Goal: Communication & Community: Answer question/provide support

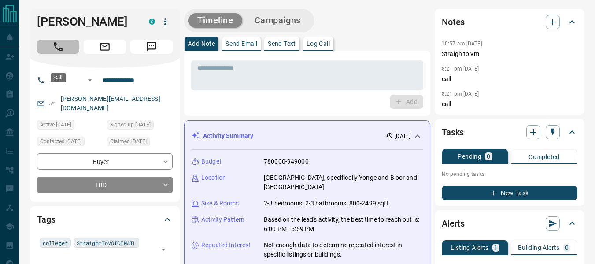
click at [58, 51] on icon "Call" at bounding box center [58, 46] width 9 height 9
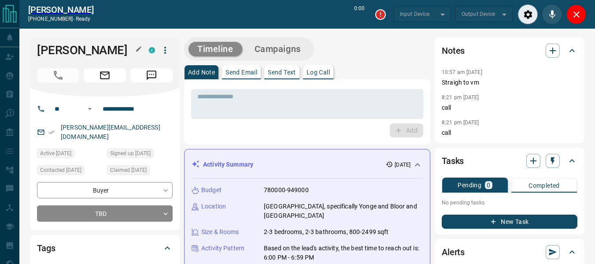
type input "*******"
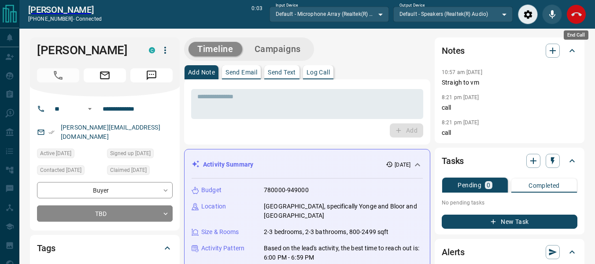
click at [575, 11] on icon "End Call" at bounding box center [576, 14] width 11 height 11
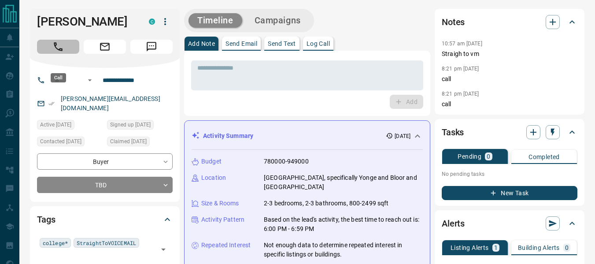
click at [63, 52] on icon "Call" at bounding box center [57, 46] width 11 height 11
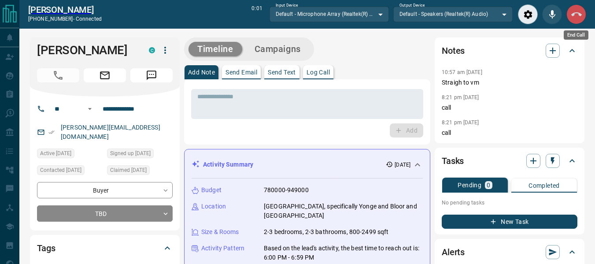
click at [580, 10] on icon "End Call" at bounding box center [576, 14] width 11 height 11
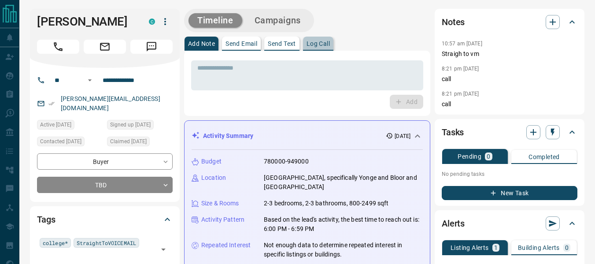
click at [314, 42] on p "Log Call" at bounding box center [318, 44] width 23 height 6
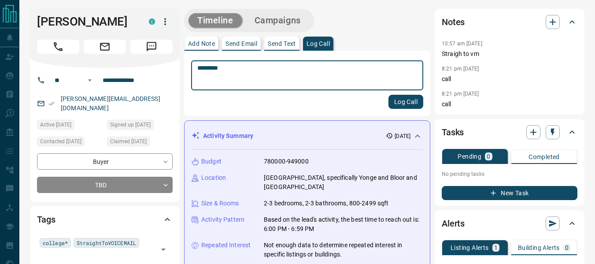
type textarea "*********"
click at [403, 100] on button "Log Call" at bounding box center [406, 102] width 35 height 14
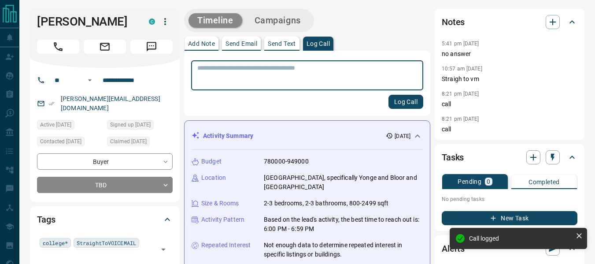
scroll to position [232, 0]
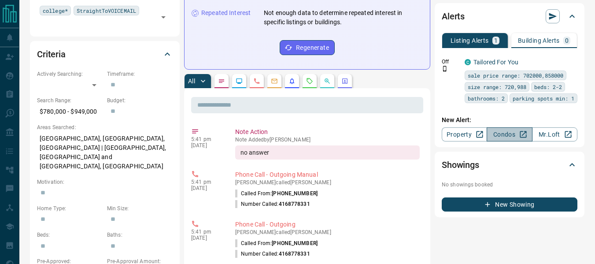
click at [500, 141] on link "Condos" at bounding box center [509, 134] width 45 height 14
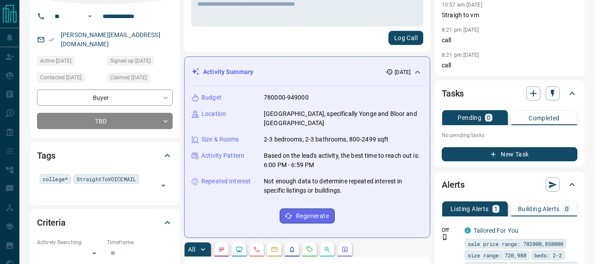
scroll to position [67, 0]
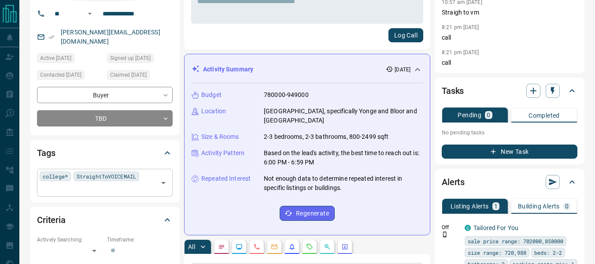
click at [86, 196] on div "college* StraightToVOICEMAIL ​" at bounding box center [105, 182] width 136 height 27
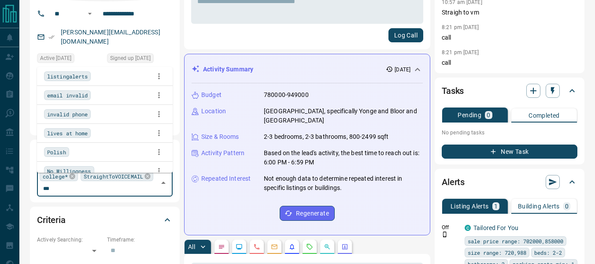
scroll to position [0, 0]
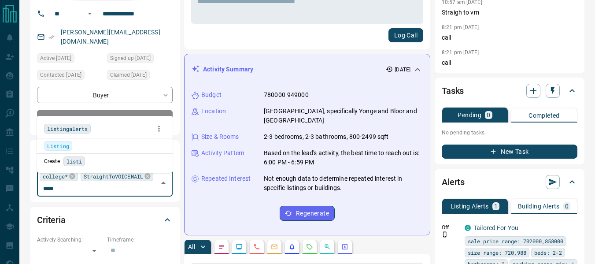
type input "******"
click at [87, 128] on span "listingalerts" at bounding box center [67, 128] width 41 height 9
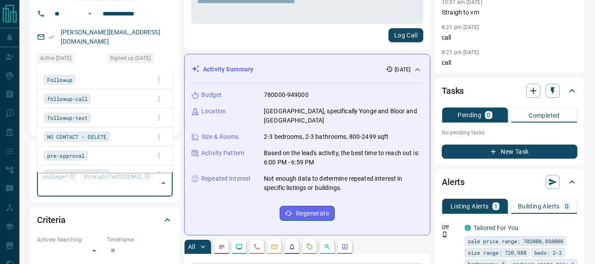
scroll to position [1489, 0]
